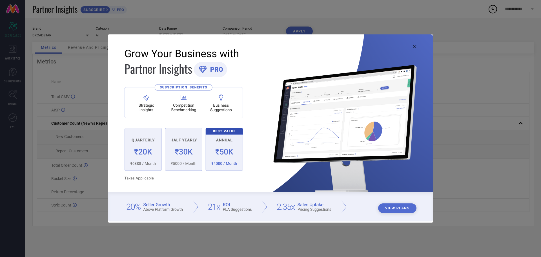
click at [414, 46] on icon at bounding box center [414, 46] width 3 height 3
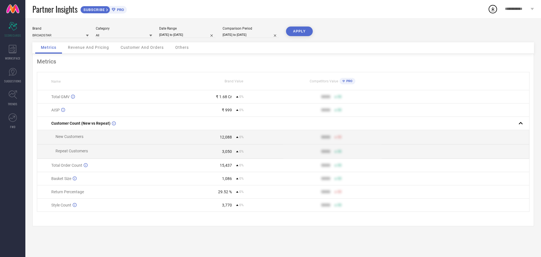
select select "7"
select select "2025"
select select "8"
select select "2025"
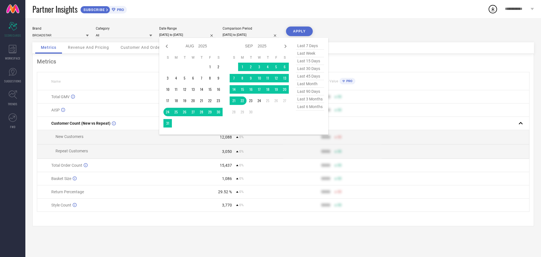
click at [179, 35] on input "[DATE] to [DATE]" at bounding box center [187, 35] width 56 height 6
click at [309, 62] on span "last 15 days" at bounding box center [310, 61] width 28 height 8
type input "[DATE] to [DATE]"
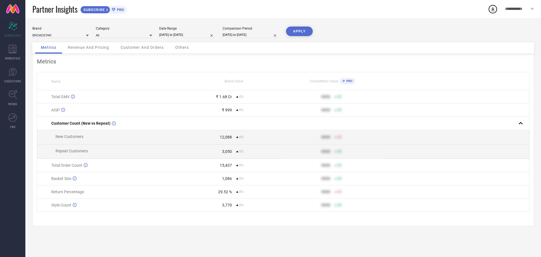
select select "7"
select select "2025"
select select "8"
select select "2025"
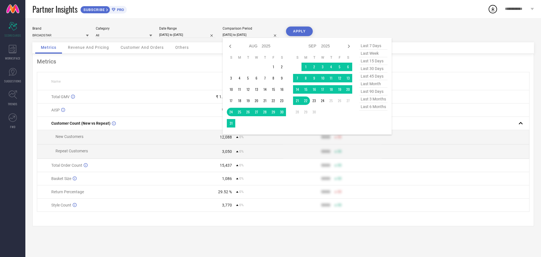
click at [249, 37] on input "[DATE] to [DATE]" at bounding box center [251, 35] width 56 height 6
click at [366, 61] on span "last 15 days" at bounding box center [373, 61] width 28 height 8
type input "[DATE] to [DATE]"
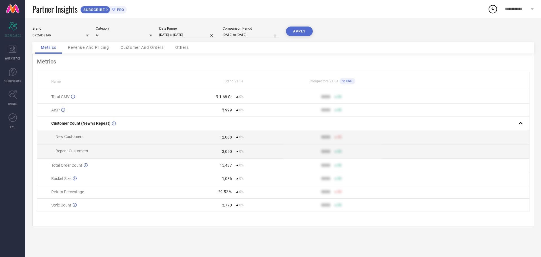
click at [300, 32] on button "APPLY" at bounding box center [299, 31] width 27 height 10
click at [188, 34] on input "[DATE] to [DATE]" at bounding box center [187, 35] width 56 height 6
select select "8"
select select "2025"
select select "9"
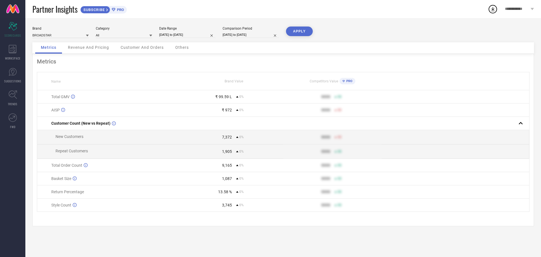
select select "2025"
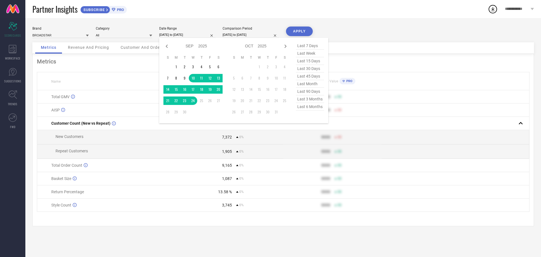
click at [306, 69] on span "last 30 days" at bounding box center [310, 69] width 28 height 8
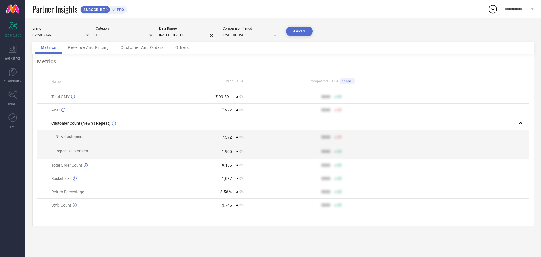
type input "[DATE] to [DATE]"
click at [251, 33] on input "[DATE] to [DATE]" at bounding box center [251, 35] width 56 height 6
select select "8"
select select "2025"
select select "9"
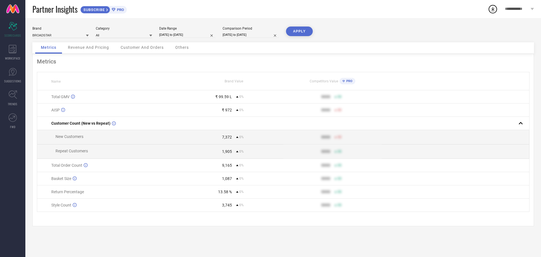
select select "2025"
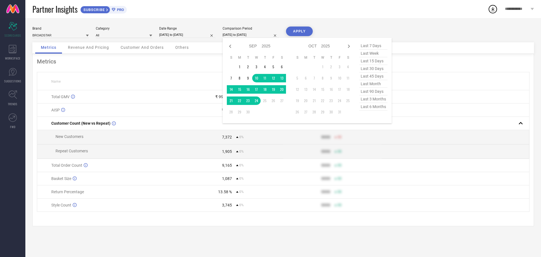
click at [367, 71] on span "last 30 days" at bounding box center [373, 69] width 28 height 8
type input "[DATE] to [DATE]"
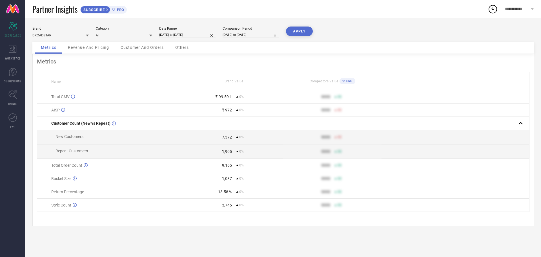
click at [293, 29] on button "APPLY" at bounding box center [299, 31] width 27 height 10
click at [188, 19] on div "Brand BROADSTAR Category All Date Range [DATE] to [DATE] Comparison Period [DAT…" at bounding box center [282, 137] width 515 height 239
